Goal: Find specific page/section: Find specific page/section

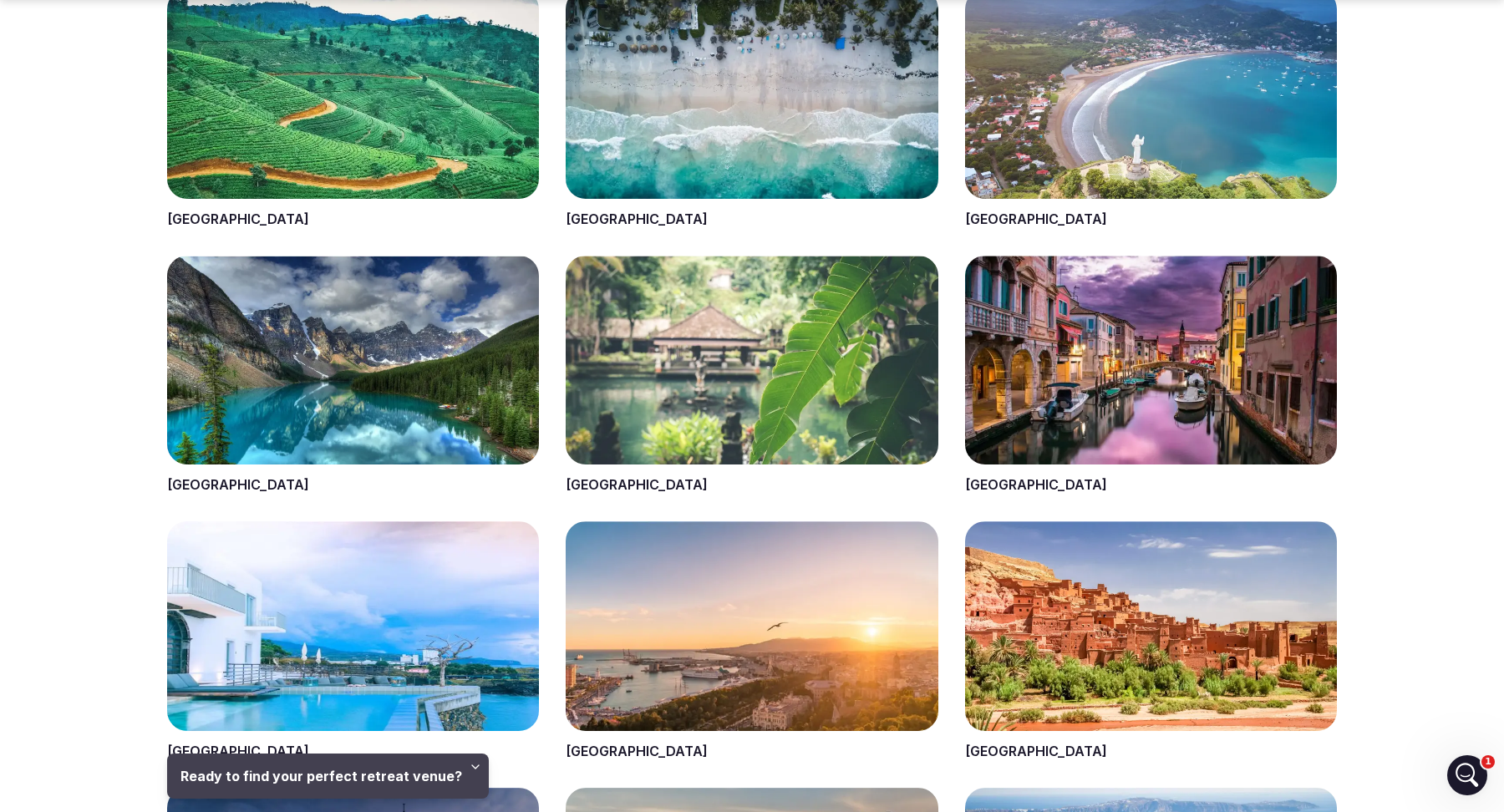
click at [593, 215] on span at bounding box center [751, 109] width 372 height 240
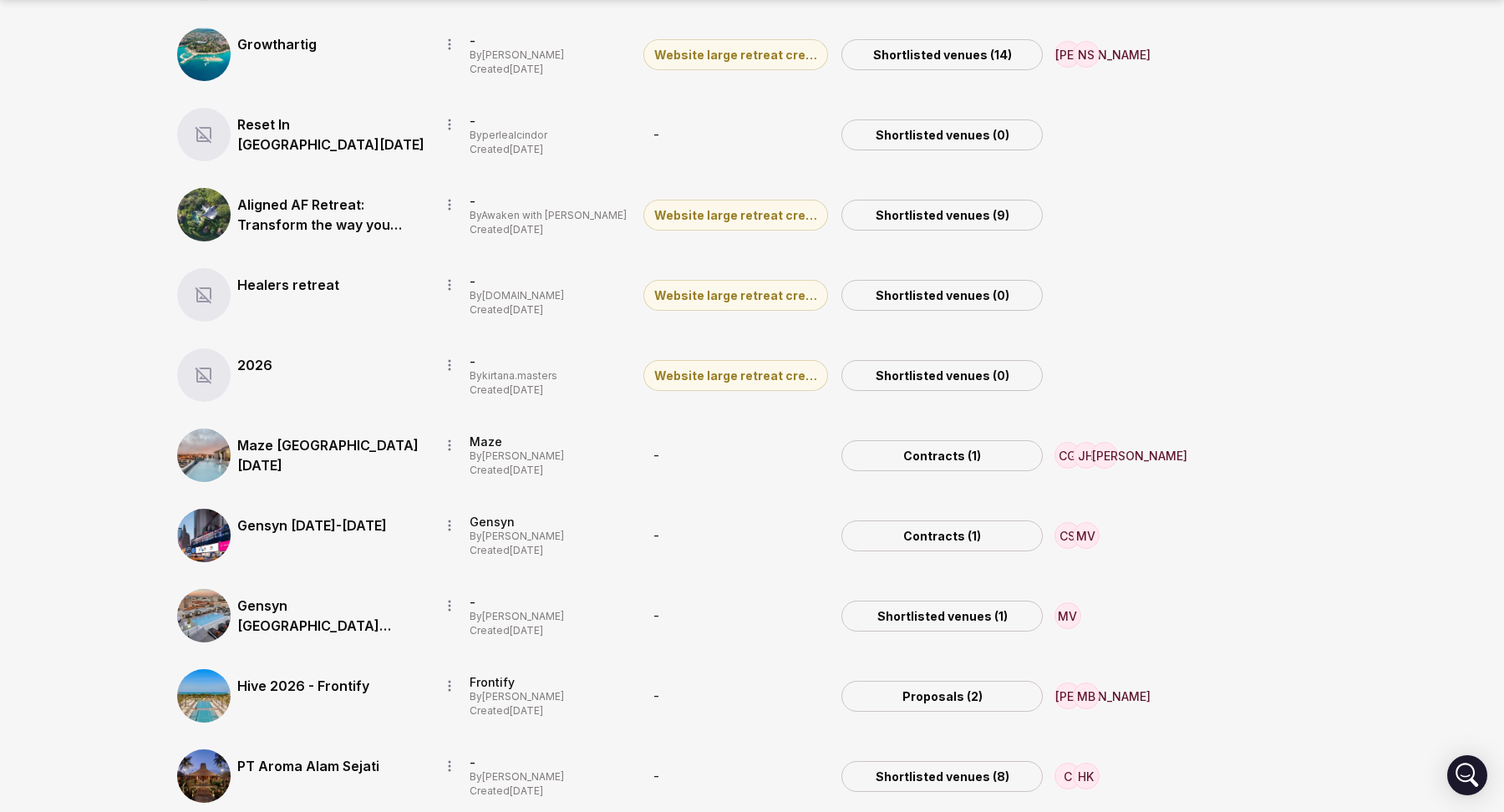
scroll to position [2342, 0]
